Goal: Information Seeking & Learning: Learn about a topic

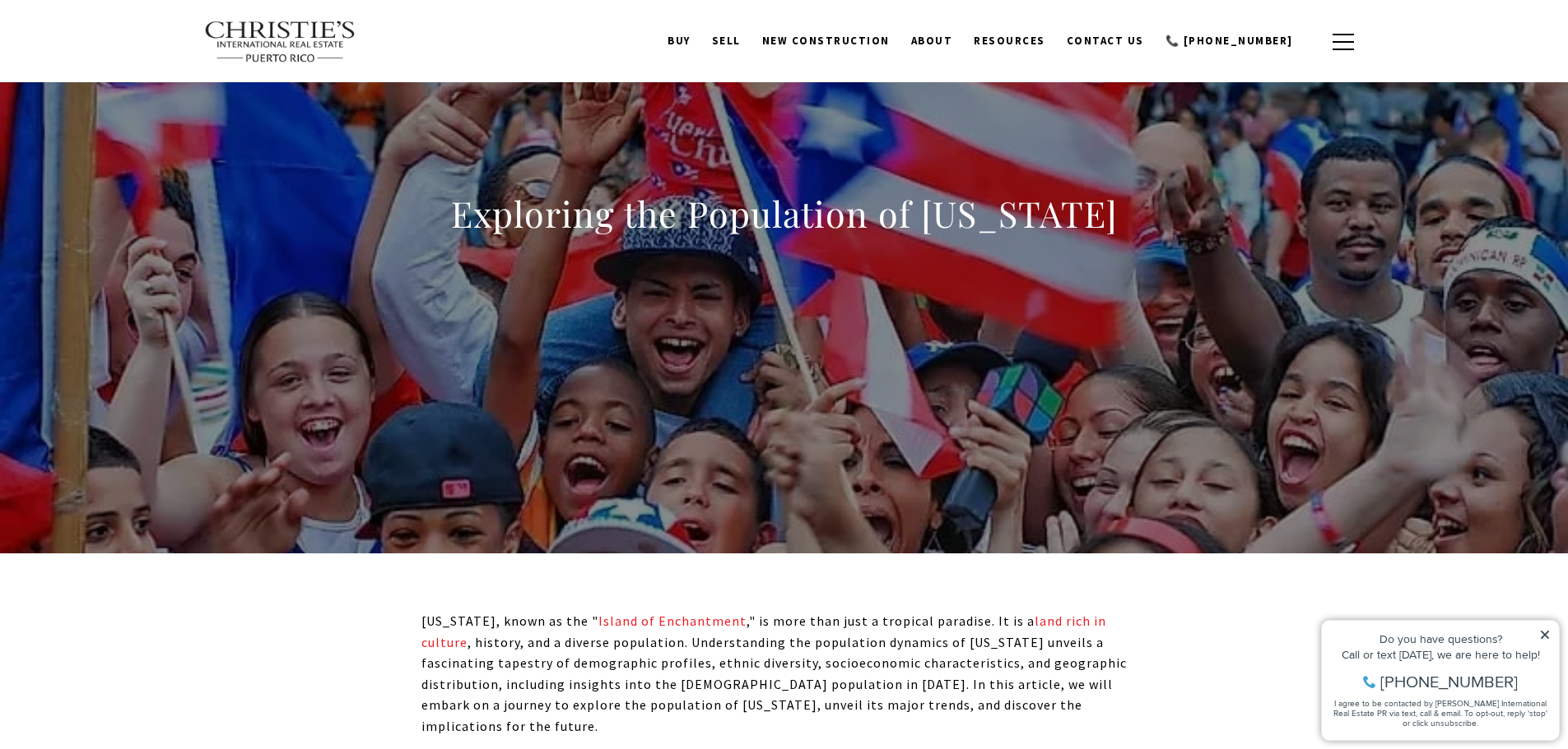
scroll to position [83, 0]
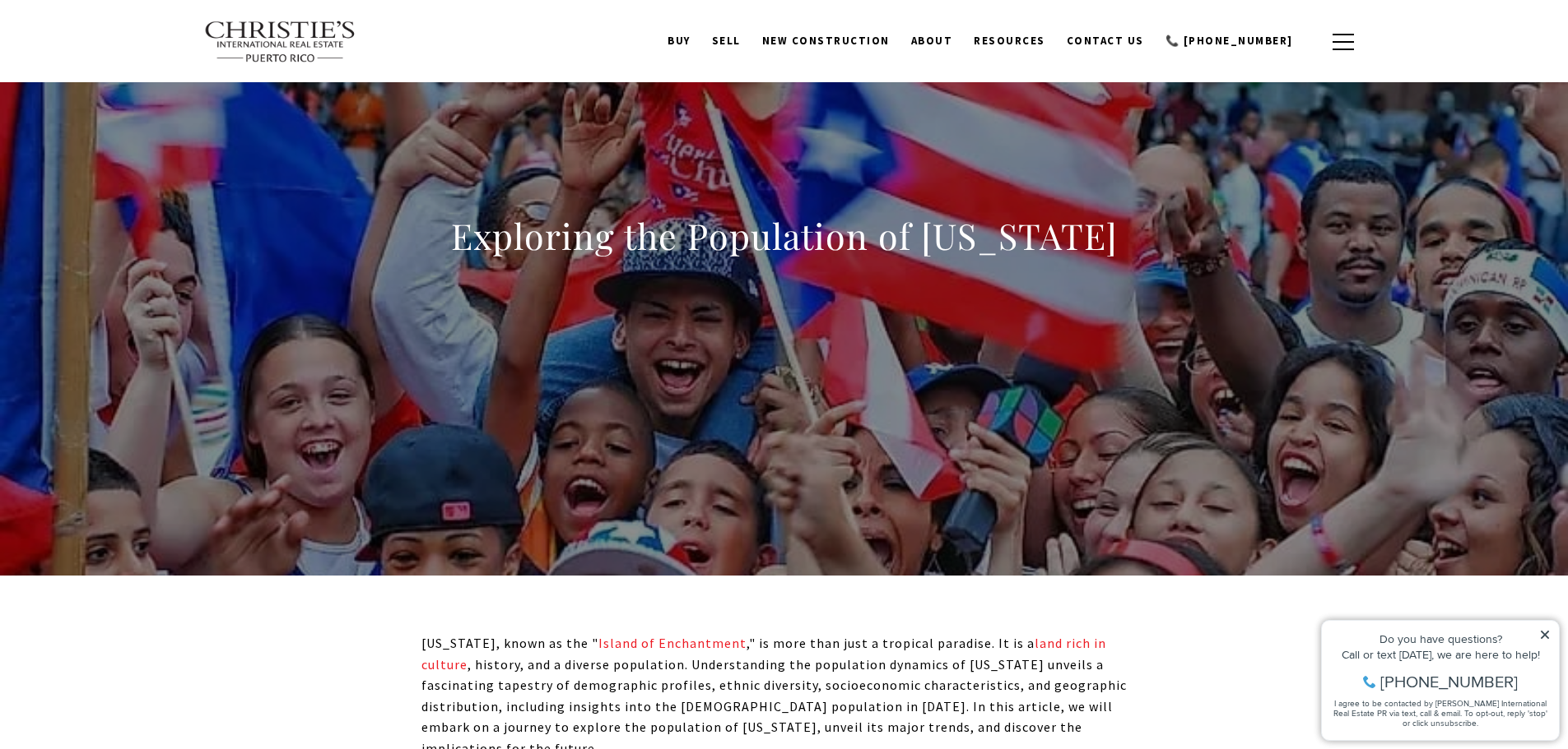
click at [1086, 376] on div "Exploring the Population of [US_STATE]" at bounding box center [784, 247] width 1152 height 494
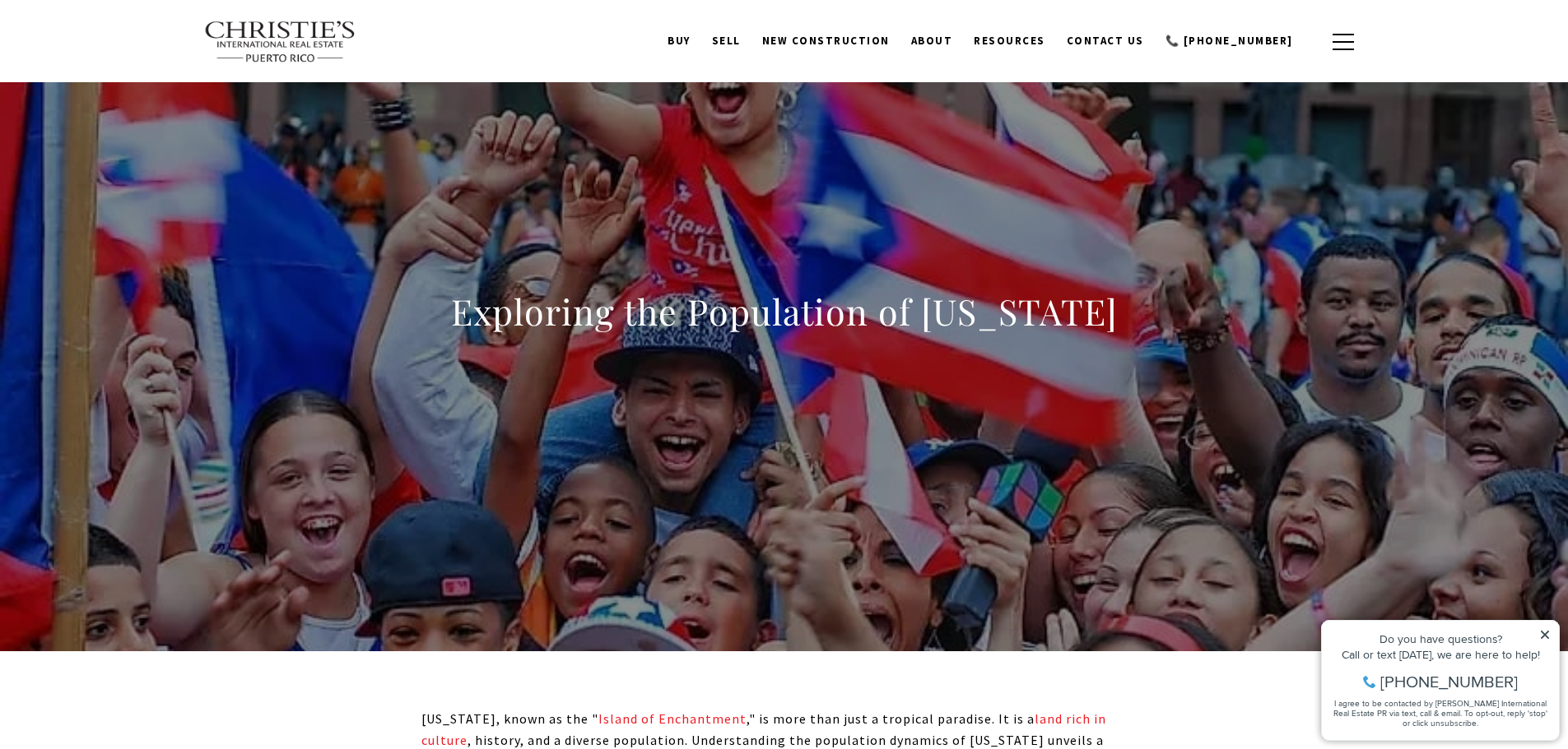
scroll to position [0, 0]
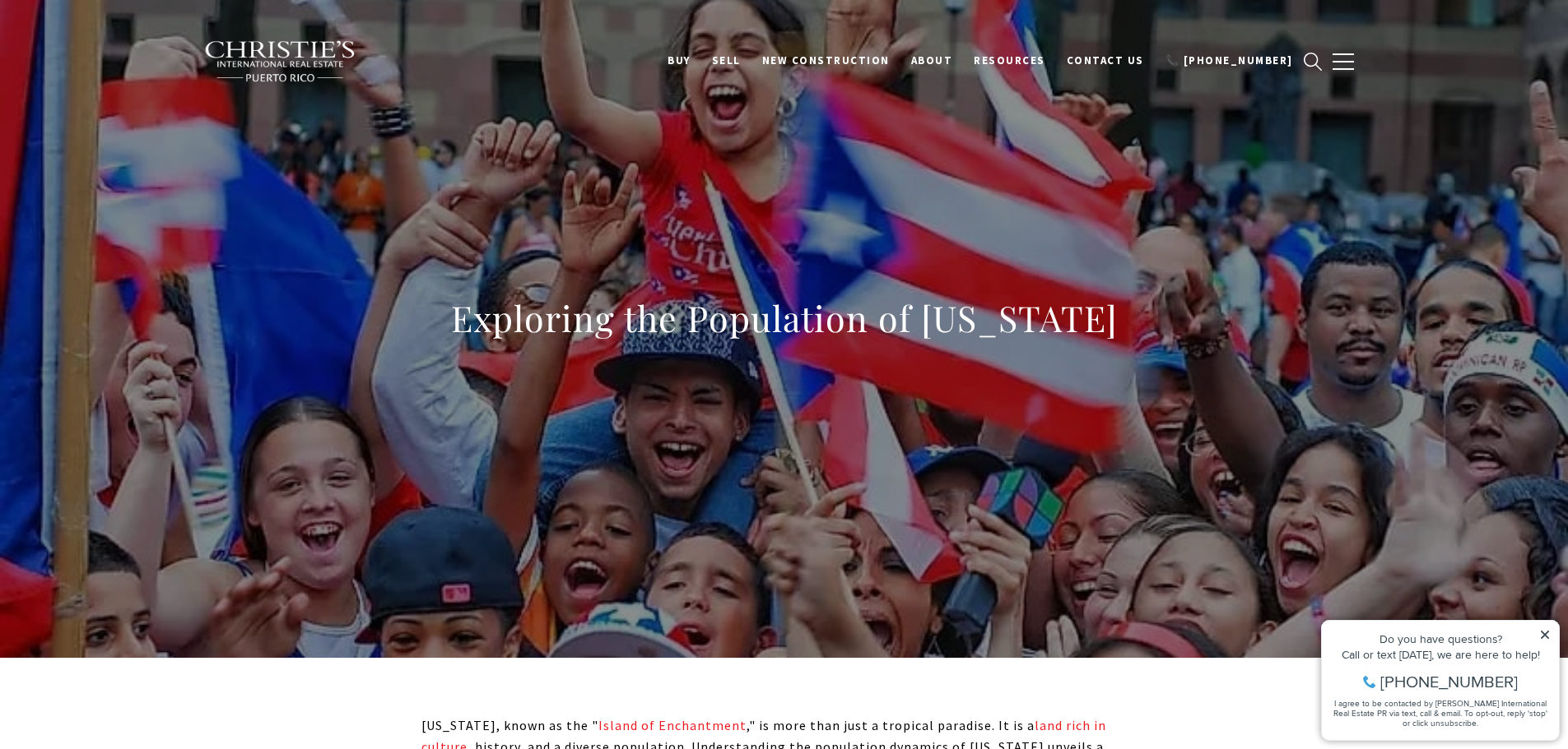
click at [981, 462] on div "Exploring the Population of [US_STATE]" at bounding box center [784, 330] width 1152 height 494
click at [981, 464] on div "Exploring the Population of [US_STATE]" at bounding box center [784, 330] width 1152 height 494
click at [981, 465] on div "Exploring the Population of [US_STATE]" at bounding box center [784, 330] width 1152 height 494
click at [486, 382] on div "Exploring the Population of [US_STATE]" at bounding box center [784, 330] width 1152 height 494
click at [1257, 430] on div "Exploring the Population of [US_STATE]" at bounding box center [784, 330] width 1152 height 494
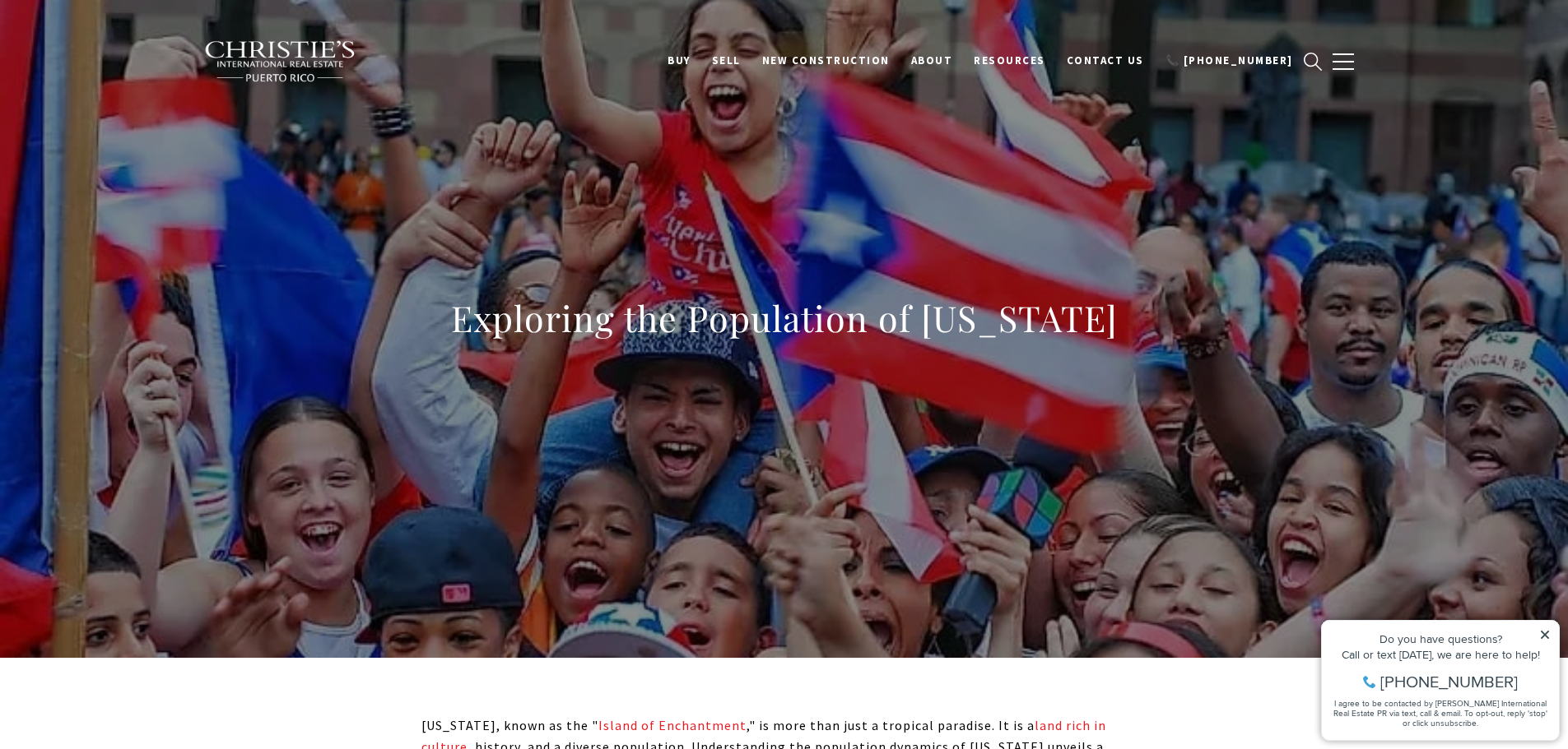
drag, startPoint x: 432, startPoint y: 308, endPoint x: 470, endPoint y: 315, distance: 38.6
click at [436, 309] on div "Exploring the Population of [US_STATE]" at bounding box center [784, 330] width 1152 height 494
click at [532, 315] on h1 "Exploring the Population of [US_STATE]" at bounding box center [784, 318] width 667 height 46
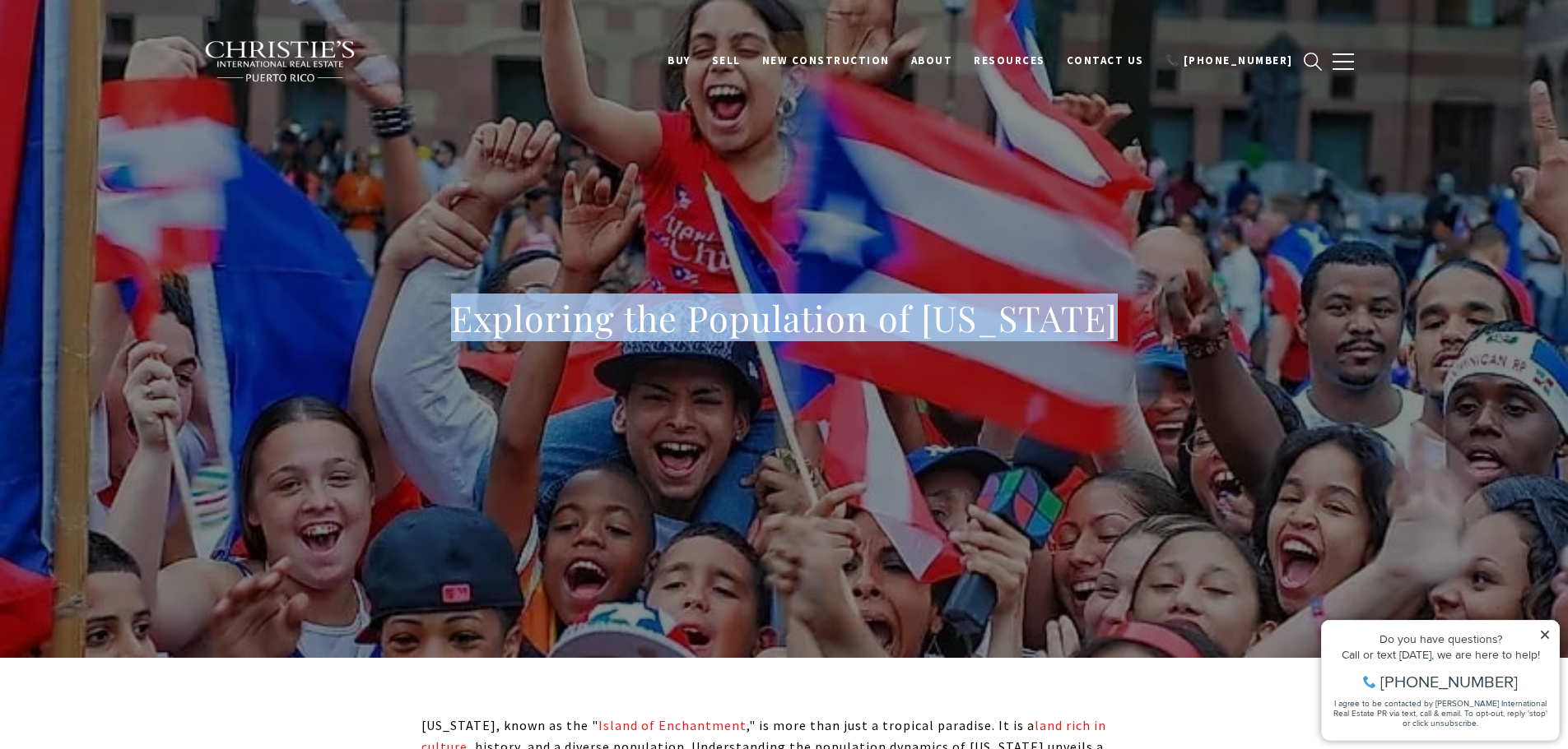
click at [532, 315] on h1 "Exploring the Population of [US_STATE]" at bounding box center [784, 318] width 667 height 46
copy body "Exploring the Population of [US_STATE]"
click at [1173, 329] on div "Exploring the Population of [US_STATE]" at bounding box center [784, 330] width 1152 height 494
